Goal: Task Accomplishment & Management: Manage account settings

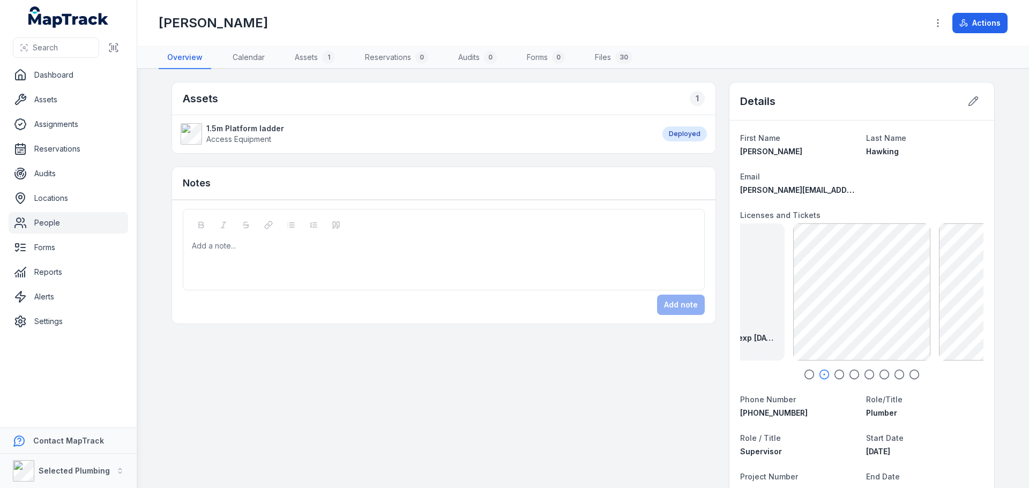
click at [54, 223] on link "People" at bounding box center [69, 222] width 120 height 21
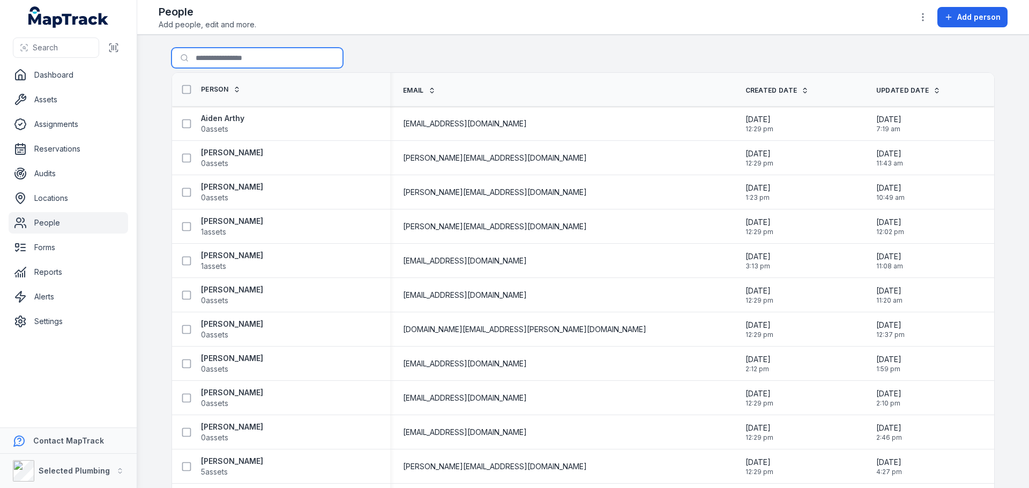
click at [236, 59] on input "Search for people" at bounding box center [258, 58] width 172 height 20
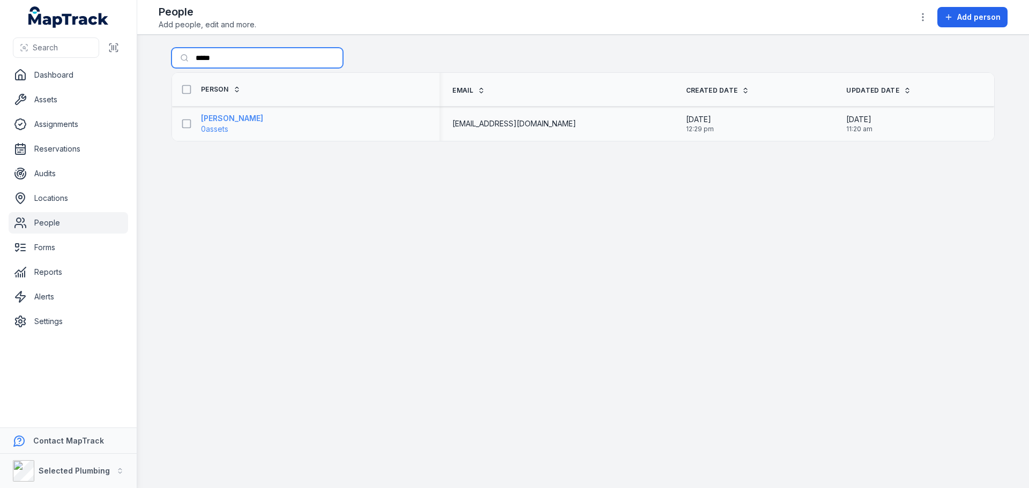
type input "*****"
click at [228, 116] on strong "[PERSON_NAME]" at bounding box center [232, 118] width 62 height 11
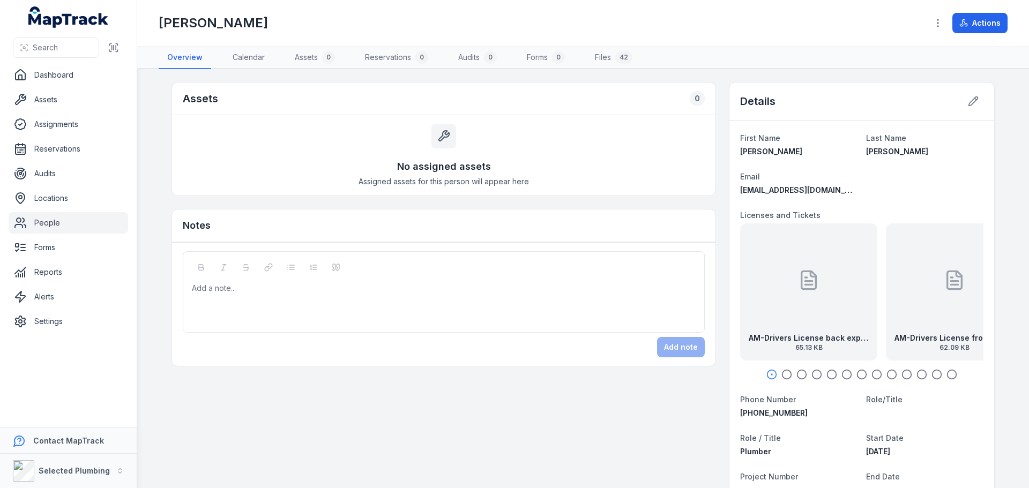
click at [803, 310] on div at bounding box center [808, 280] width 21 height 97
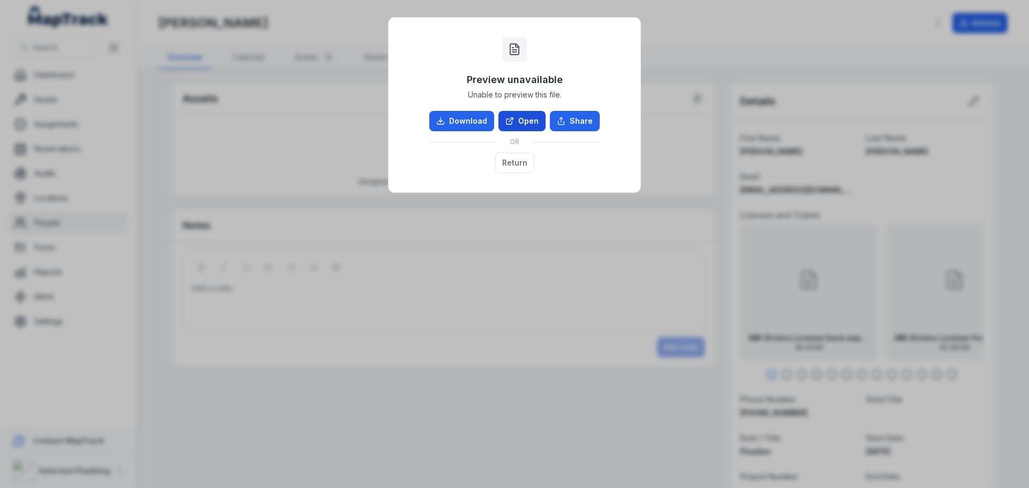
click at [522, 117] on link "Open" at bounding box center [522, 121] width 47 height 20
click at [519, 160] on button "Return" at bounding box center [514, 163] width 39 height 20
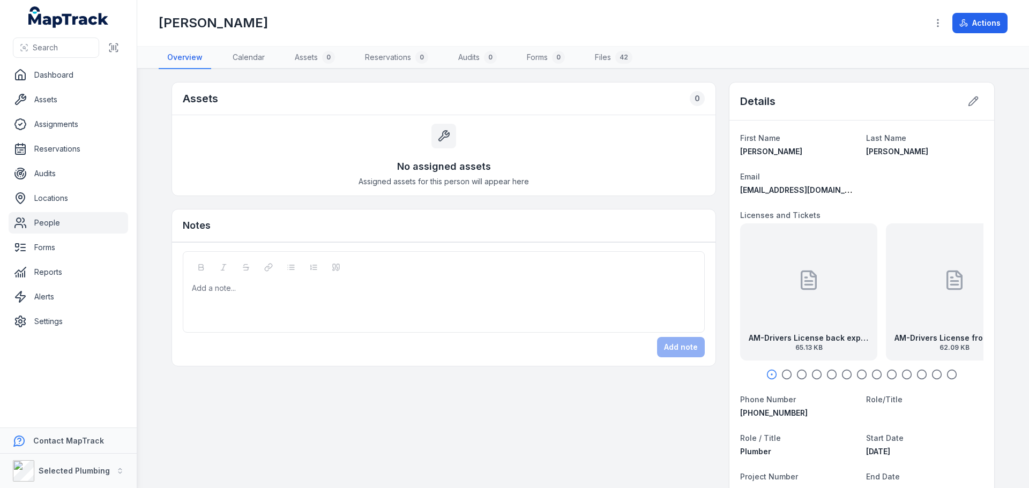
click at [911, 309] on div "AM-Drivers License front exp [DATE] 62.09 KB" at bounding box center [954, 292] width 137 height 137
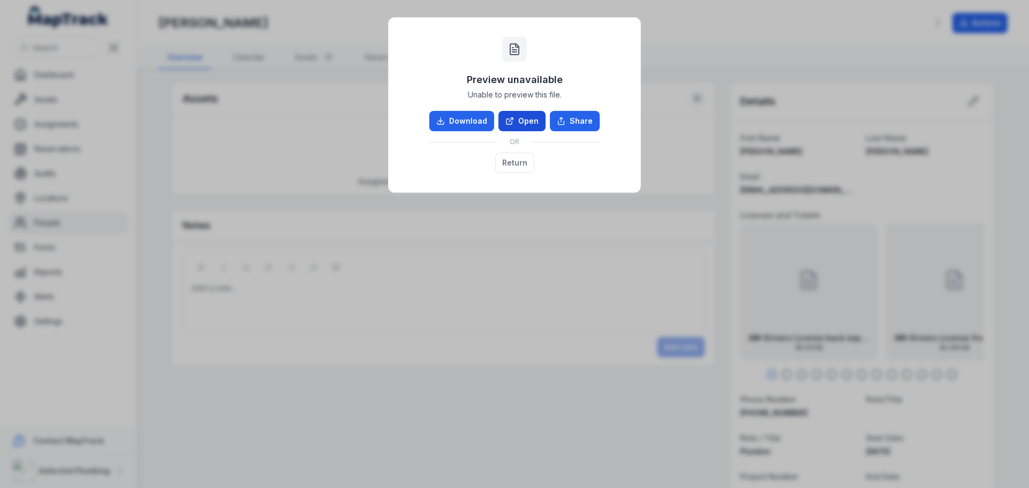
click at [523, 121] on link "Open" at bounding box center [522, 121] width 47 height 20
click at [520, 163] on button "Return" at bounding box center [514, 163] width 39 height 20
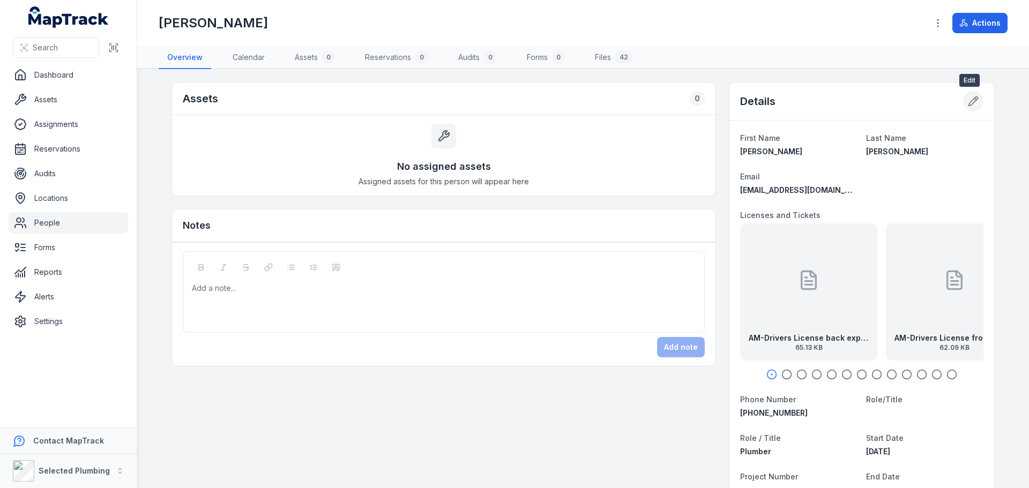
click at [963, 103] on button at bounding box center [973, 101] width 20 height 20
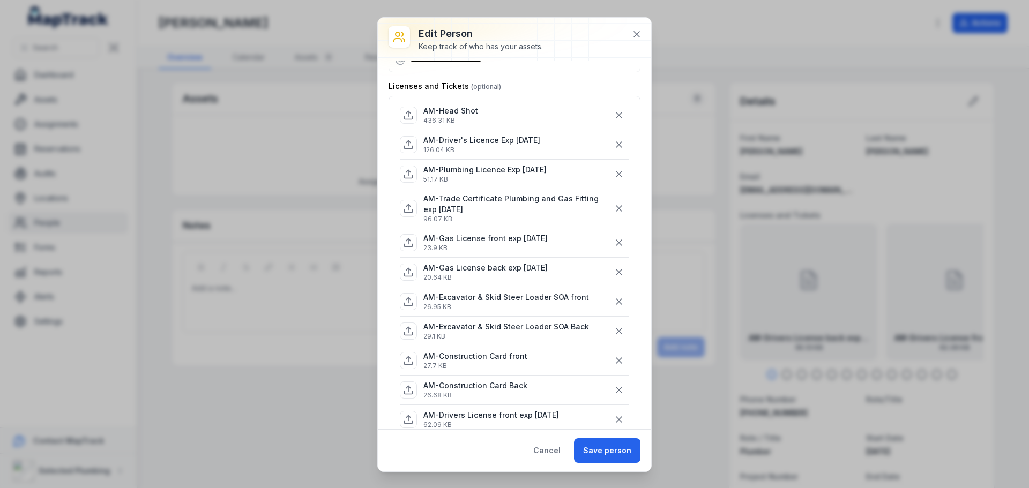
scroll to position [54, 0]
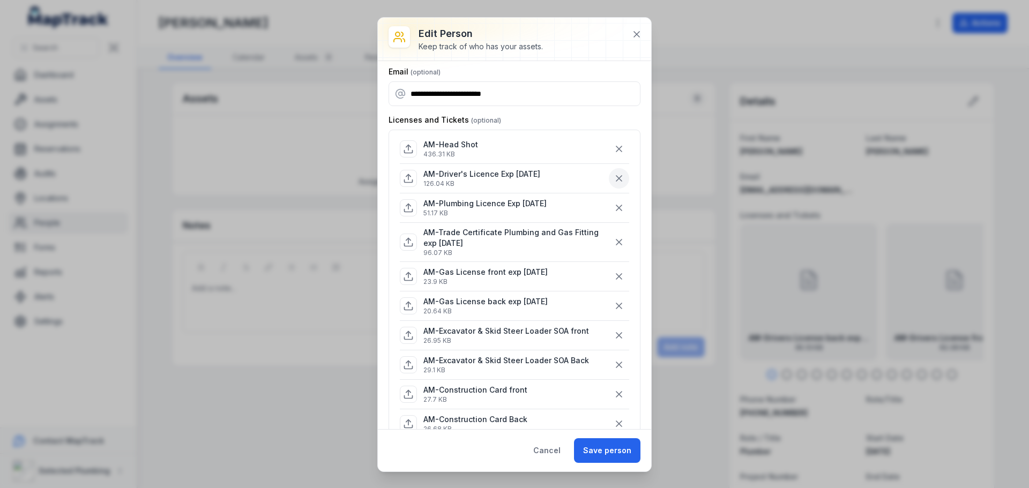
click at [614, 177] on icon "button" at bounding box center [619, 178] width 11 height 11
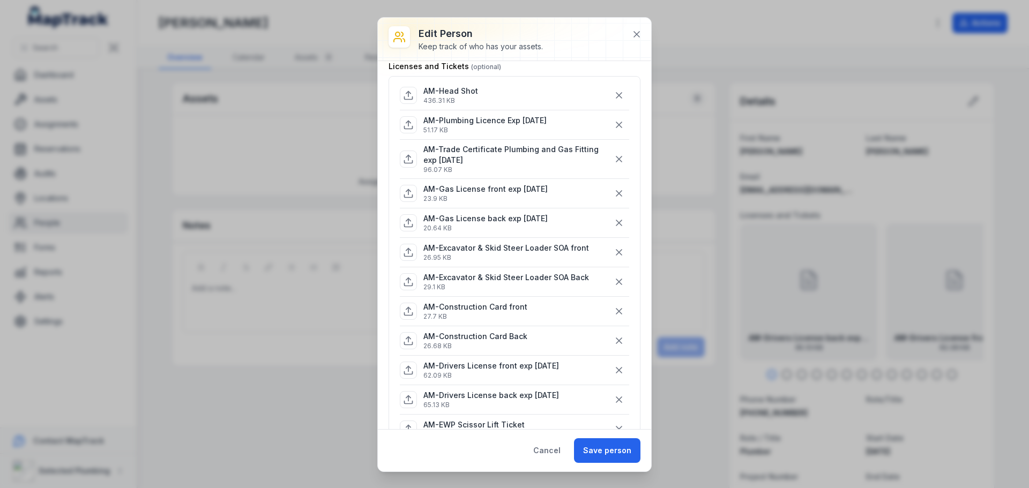
scroll to position [161, 0]
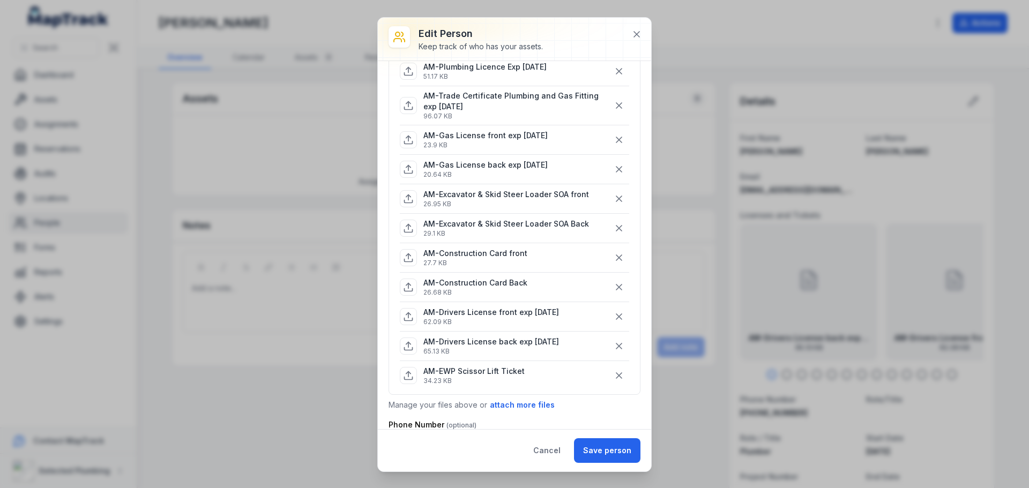
click at [610, 453] on button "Save person" at bounding box center [607, 451] width 66 height 25
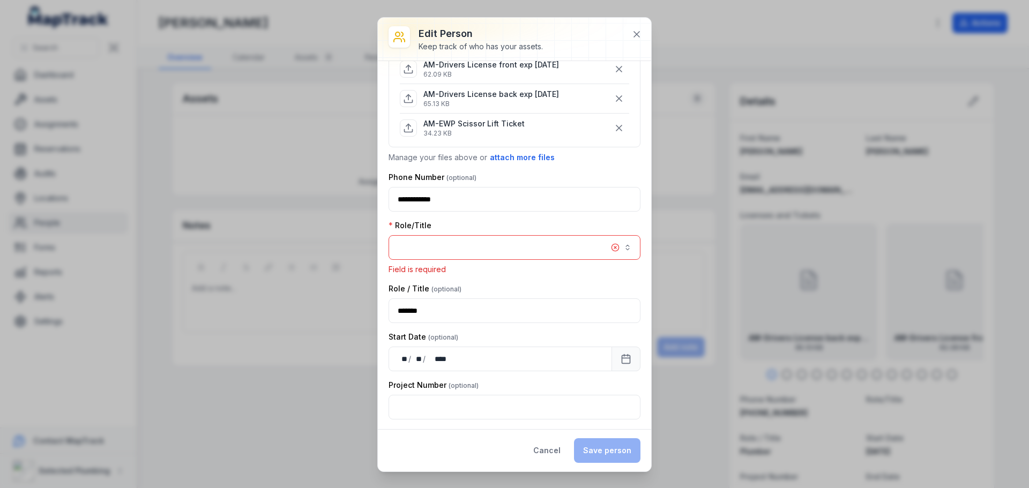
scroll to position [411, 0]
click at [523, 244] on button "button" at bounding box center [515, 245] width 252 height 25
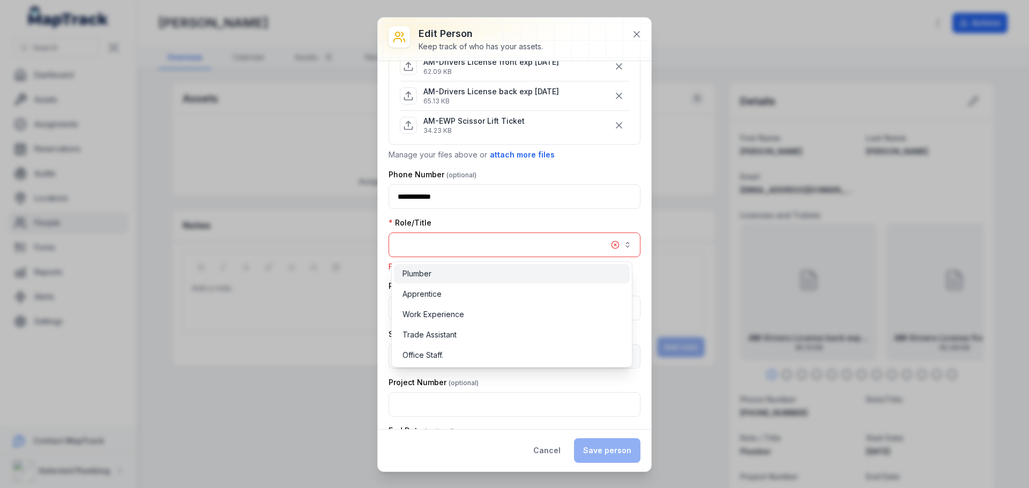
click at [490, 281] on div "Plumber" at bounding box center [512, 273] width 236 height 19
click at [551, 219] on div "Role/Title Plumber *******" at bounding box center [515, 238] width 252 height 40
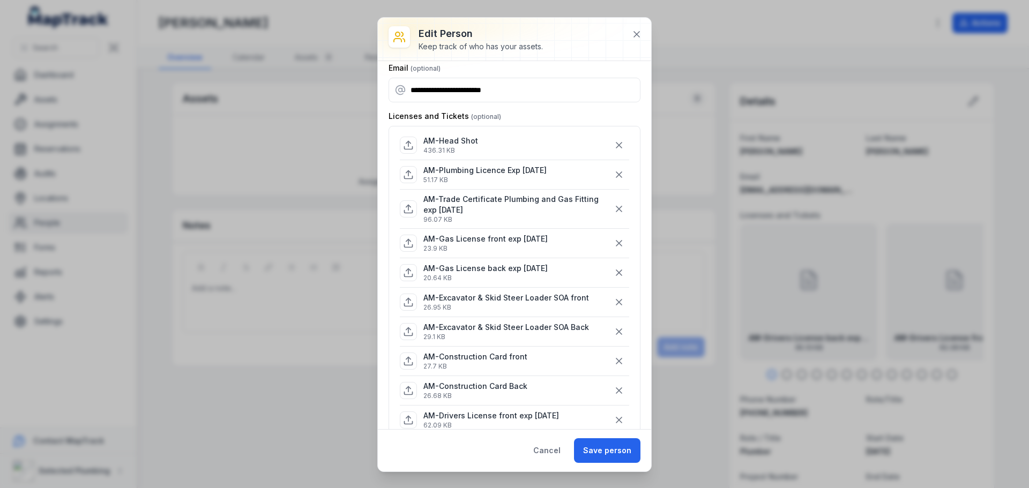
scroll to position [54, 0]
